Goal: Task Accomplishment & Management: Complete application form

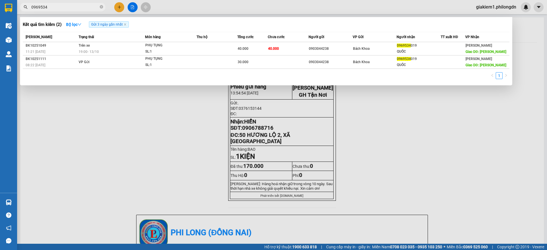
click at [85, 4] on input "0969534" at bounding box center [64, 7] width 67 height 6
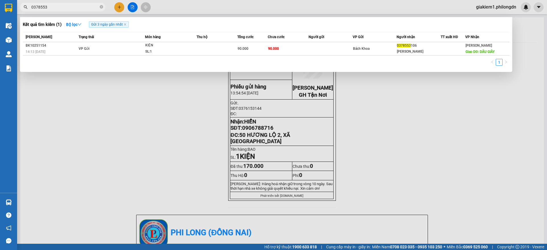
type input "0378553"
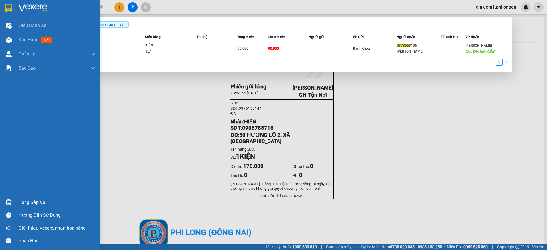
click at [6, 7] on img at bounding box center [8, 8] width 7 height 9
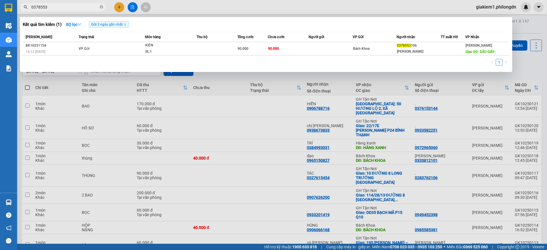
click at [444, 192] on div at bounding box center [273, 125] width 547 height 250
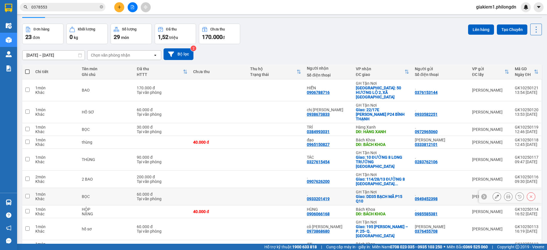
scroll to position [30, 0]
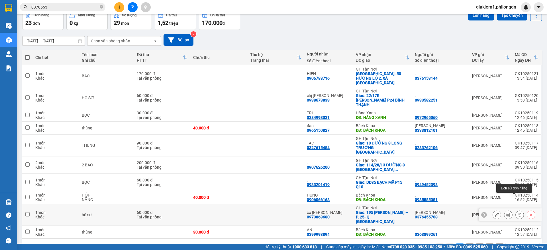
click at [506, 213] on icon at bounding box center [508, 215] width 4 height 4
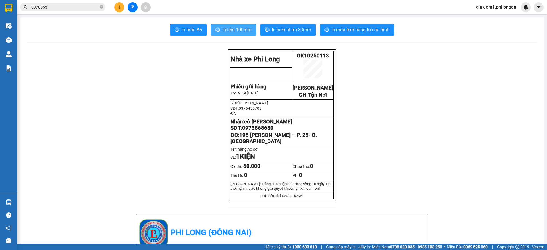
click at [243, 32] on span "In tem 100mm" at bounding box center [236, 29] width 29 height 7
drag, startPoint x: 244, startPoint y: 145, endPoint x: 238, endPoint y: 142, distance: 6.5
click at [238, 142] on p "ĐC: 195 [PERSON_NAME] – P. 25- Q. [GEOGRAPHIC_DATA]" at bounding box center [282, 138] width 103 height 13
copy span "195 [PERSON_NAME] – P. 25- Q. [GEOGRAPHIC_DATA]"
click at [246, 131] on span "0973868680" at bounding box center [257, 128] width 31 height 6
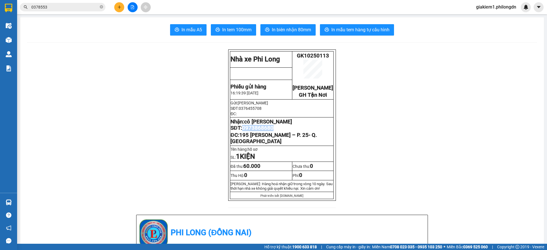
click at [246, 131] on span "0973868680" at bounding box center [257, 128] width 31 height 6
copy span "0973868680"
click at [123, 7] on button at bounding box center [119, 7] width 10 height 10
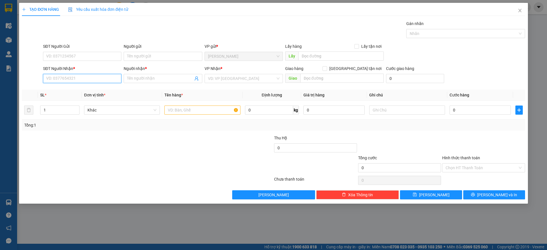
paste input "0902967585"
type input "0902967585"
click at [96, 87] on div "0902967585 - CHIẾN" at bounding box center [82, 90] width 72 height 6
type input "CHIẾN"
type input "BÁCH KHOA"
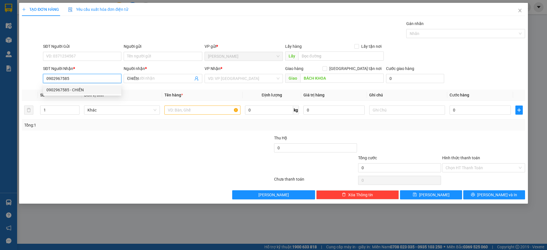
type input "180.000"
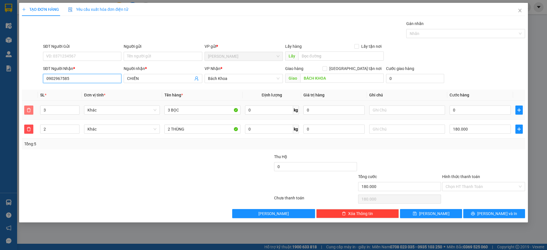
type input "0902967585"
click at [32, 113] on button "button" at bounding box center [28, 110] width 9 height 9
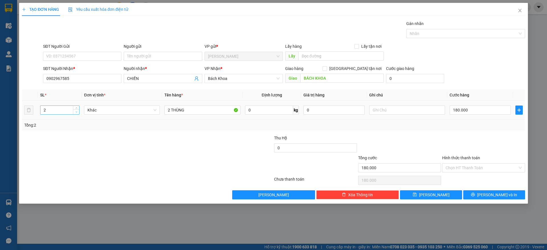
type input "1"
click at [76, 111] on icon "down" at bounding box center [77, 112] width 2 height 2
drag, startPoint x: 171, startPoint y: 111, endPoint x: 145, endPoint y: 110, distance: 26.0
click at [145, 110] on tr "1 Khác 2 THÙNG 0 kg 0 180.000" at bounding box center [273, 110] width 503 height 19
type input "THÙNG"
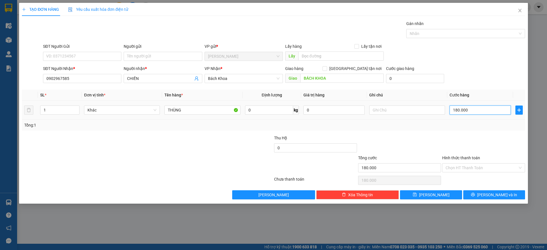
click at [493, 113] on input "180.000" at bounding box center [480, 110] width 61 height 9
type input "4"
type input "40"
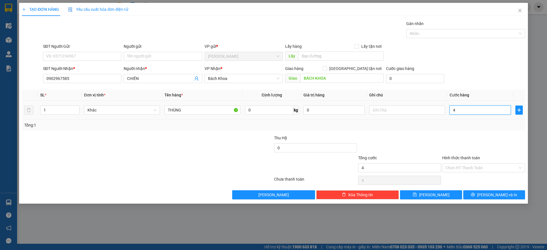
type input "40"
type input "400"
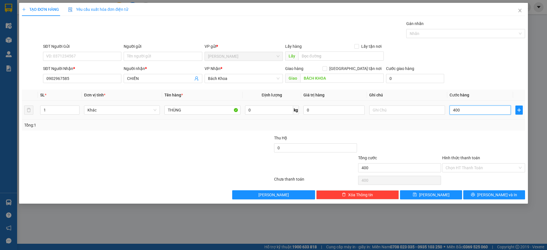
type input "4.000"
type input "40.000"
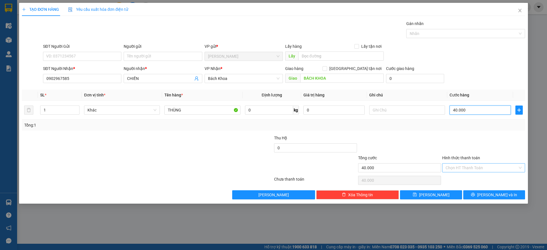
type input "40.000"
click at [466, 170] on input "Hình thức thanh toán" at bounding box center [482, 168] width 72 height 9
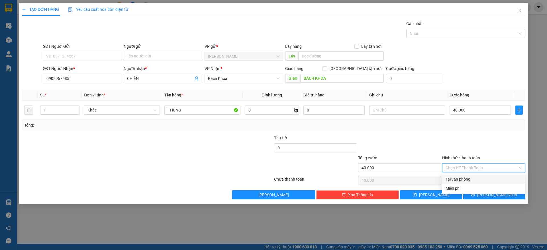
click at [465, 180] on div "Tại văn phòng" at bounding box center [484, 179] width 76 height 6
type input "0"
click at [486, 182] on div "Tại văn phòng" at bounding box center [484, 179] width 76 height 6
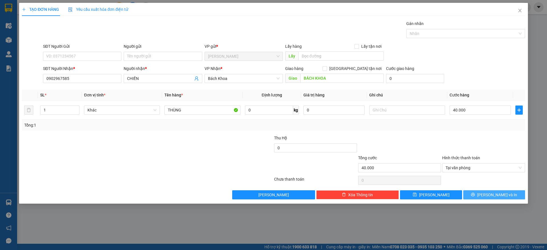
click at [488, 196] on button "[PERSON_NAME] và In" at bounding box center [494, 195] width 62 height 9
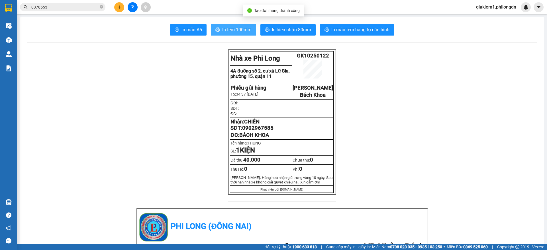
click at [232, 32] on span "In tem 100mm" at bounding box center [236, 29] width 29 height 7
click at [259, 131] on span "0902967585" at bounding box center [257, 128] width 31 height 6
drag, startPoint x: 116, startPoint y: 7, endPoint x: 119, endPoint y: 8, distance: 2.9
click at [119, 8] on button at bounding box center [119, 7] width 10 height 10
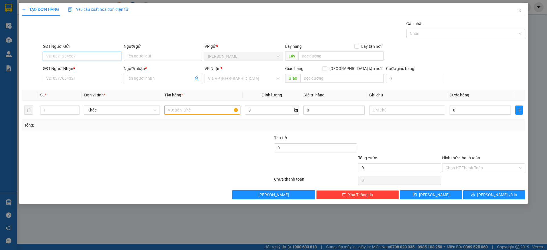
paste input "0983249759"
type input "0983249759"
click at [101, 68] on div "0983249759 - QUANG" at bounding box center [82, 68] width 72 height 6
type input "QUANG"
type input "0907716770"
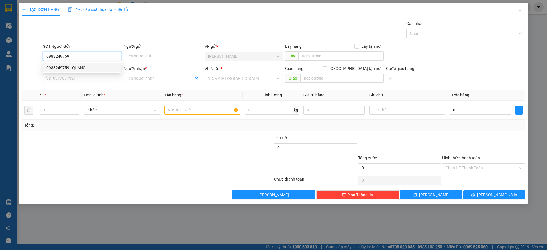
type input "BẢO"
type input "BÁCH KHOA"
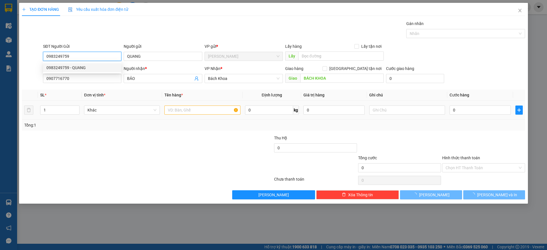
type input "50.000"
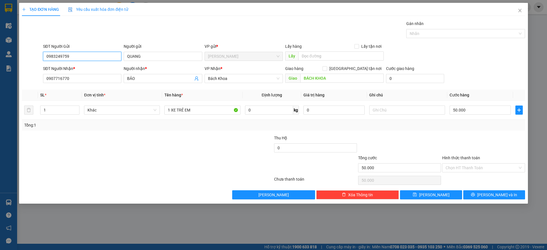
type input "0983249759"
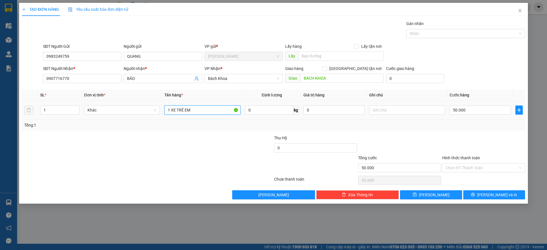
click at [193, 110] on input "1 XE TRẺ EM" at bounding box center [202, 110] width 76 height 9
type input "1 KIỆN"
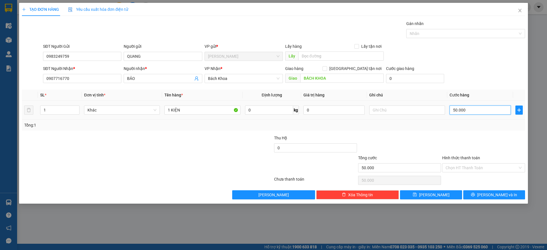
click at [464, 109] on input "50.000" at bounding box center [480, 110] width 61 height 9
type input "4"
type input "40"
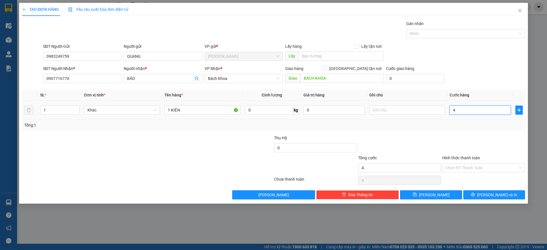
type input "40"
type input "400"
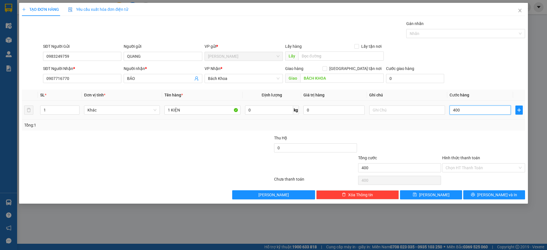
type input "4.000"
type input "40.000"
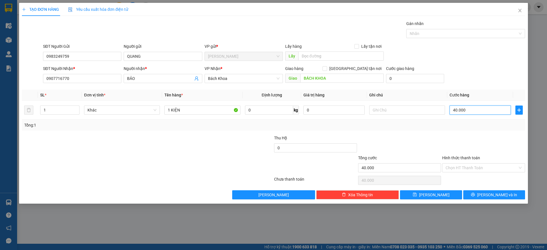
type input "40.000"
click at [497, 196] on span "[PERSON_NAME] và In" at bounding box center [497, 195] width 40 height 6
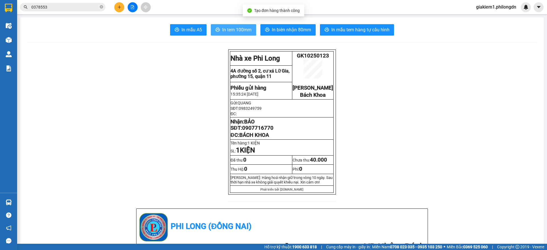
click at [234, 27] on span "In tem 100mm" at bounding box center [236, 29] width 29 height 7
click at [265, 131] on span "0907716770" at bounding box center [257, 128] width 31 height 6
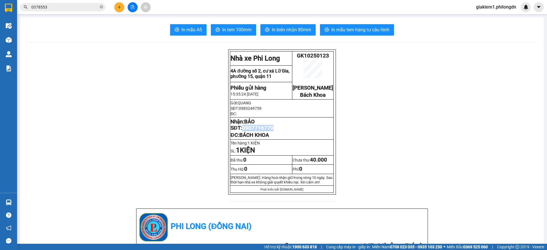
copy span "0907716770"
